Goal: Complete application form: Complete application form

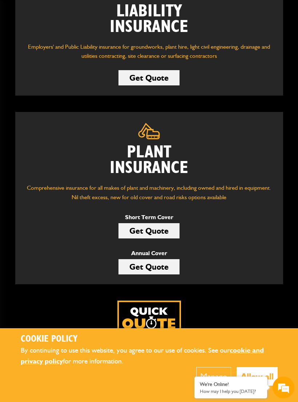
click at [166, 224] on link "Get Quote" at bounding box center [149, 230] width 61 height 15
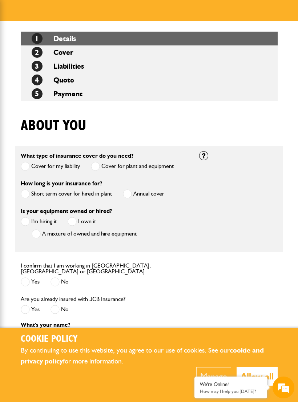
click at [100, 194] on label "Short term cover for hired in plant" at bounding box center [66, 193] width 91 height 9
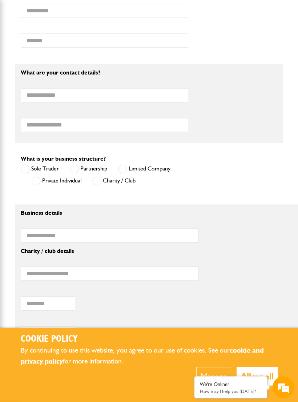
scroll to position [400, 0]
click at [37, 177] on span at bounding box center [36, 180] width 9 height 9
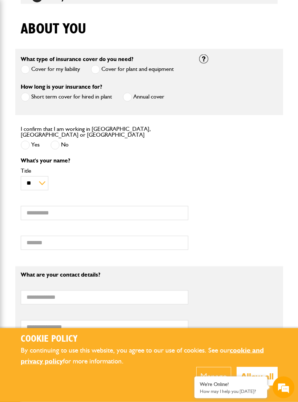
scroll to position [190, 0]
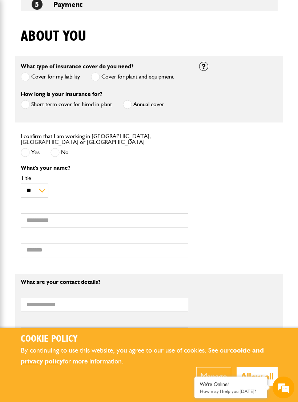
click at [27, 149] on span at bounding box center [25, 152] width 9 height 9
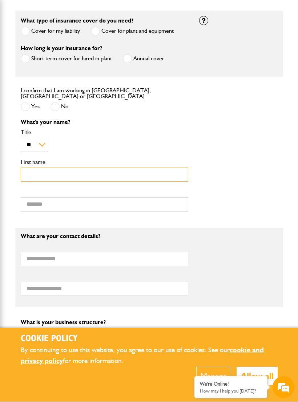
click at [129, 173] on input "First name" at bounding box center [105, 175] width 168 height 14
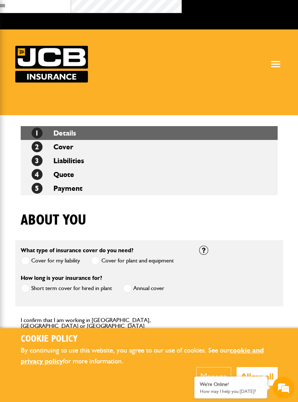
scroll to position [6, 0]
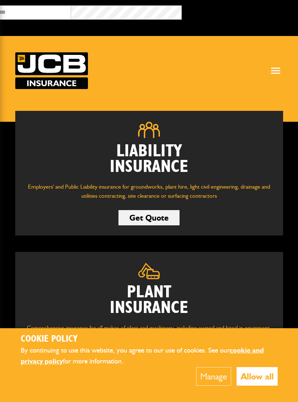
scroll to position [151, 0]
